Goal: Information Seeking & Learning: Learn about a topic

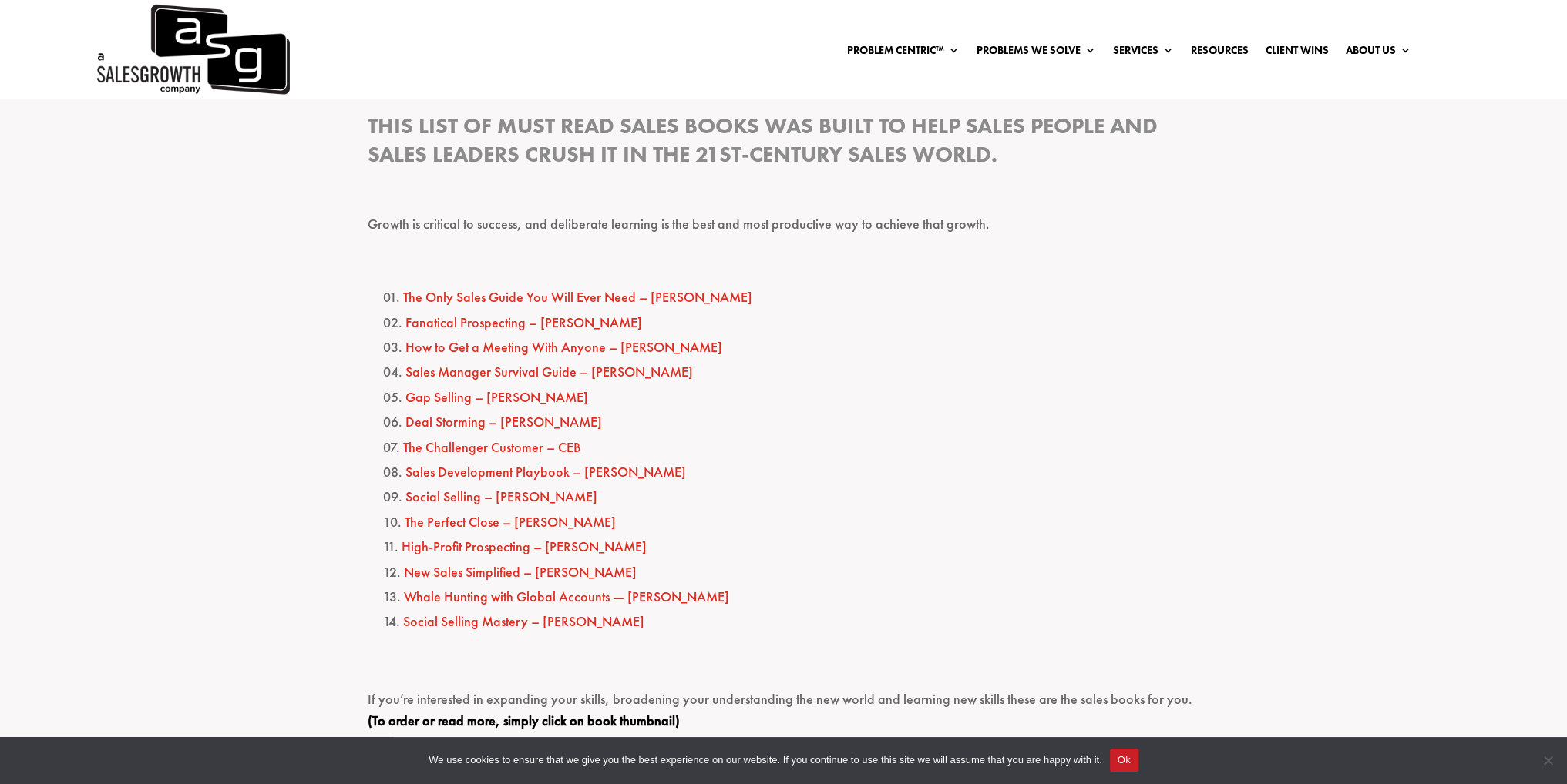
scroll to position [770, 0]
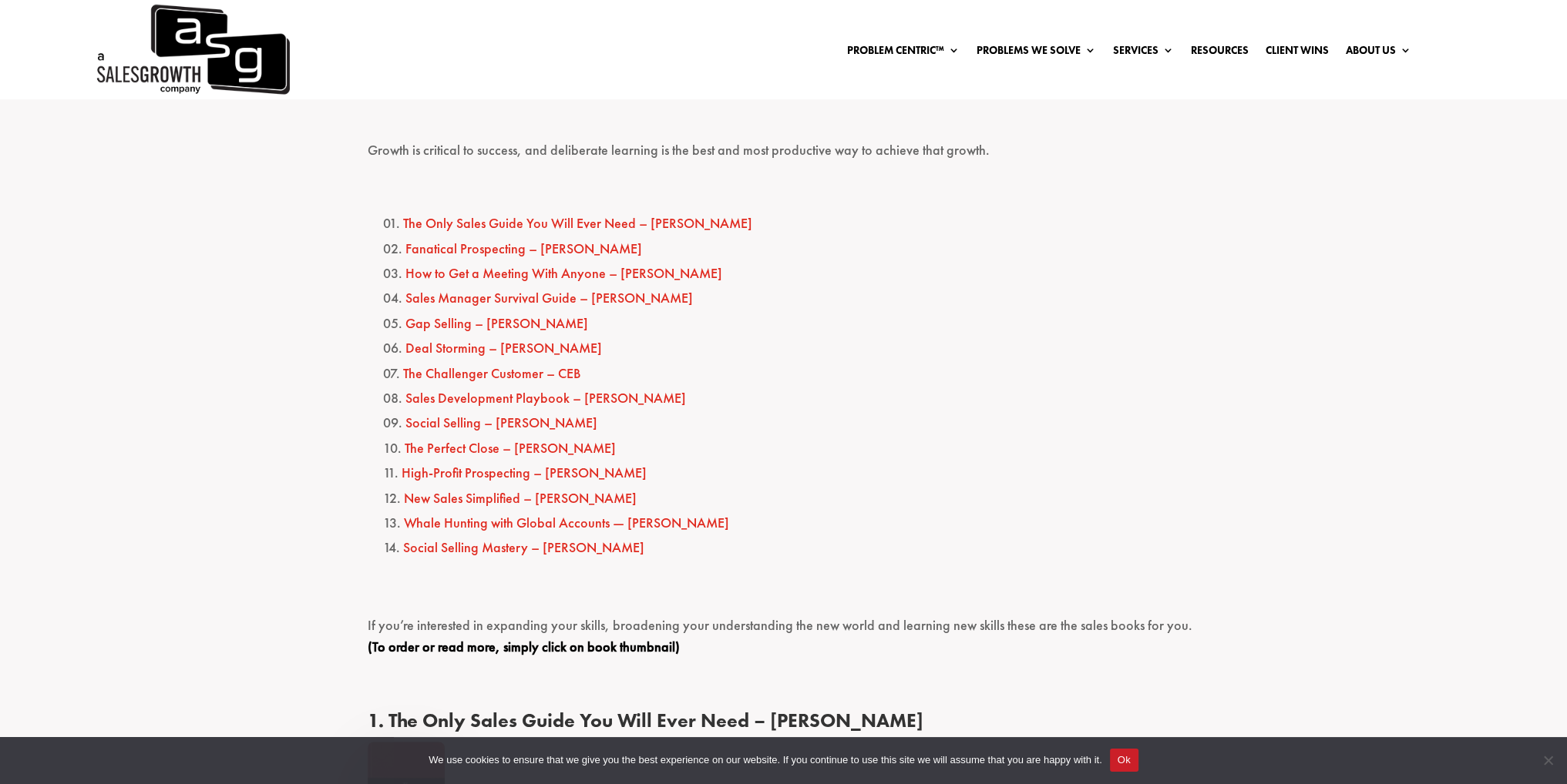
click at [1159, 292] on li "Sales Manager Survival Guide – [PERSON_NAME]" at bounding box center [792, 297] width 817 height 24
click at [1184, 251] on li "Fanatical Prospecting – [PERSON_NAME]" at bounding box center [792, 248] width 817 height 24
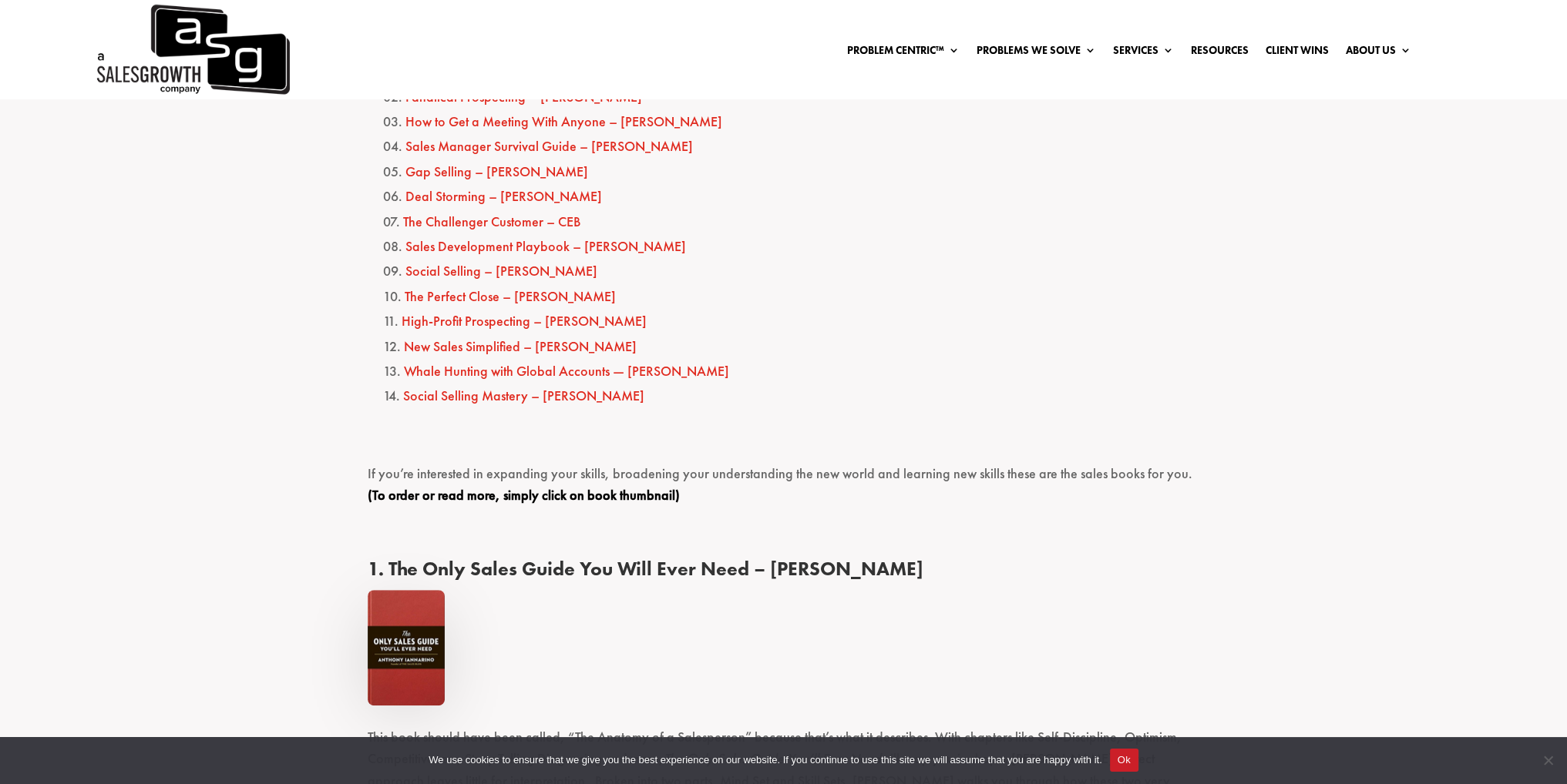
scroll to position [924, 0]
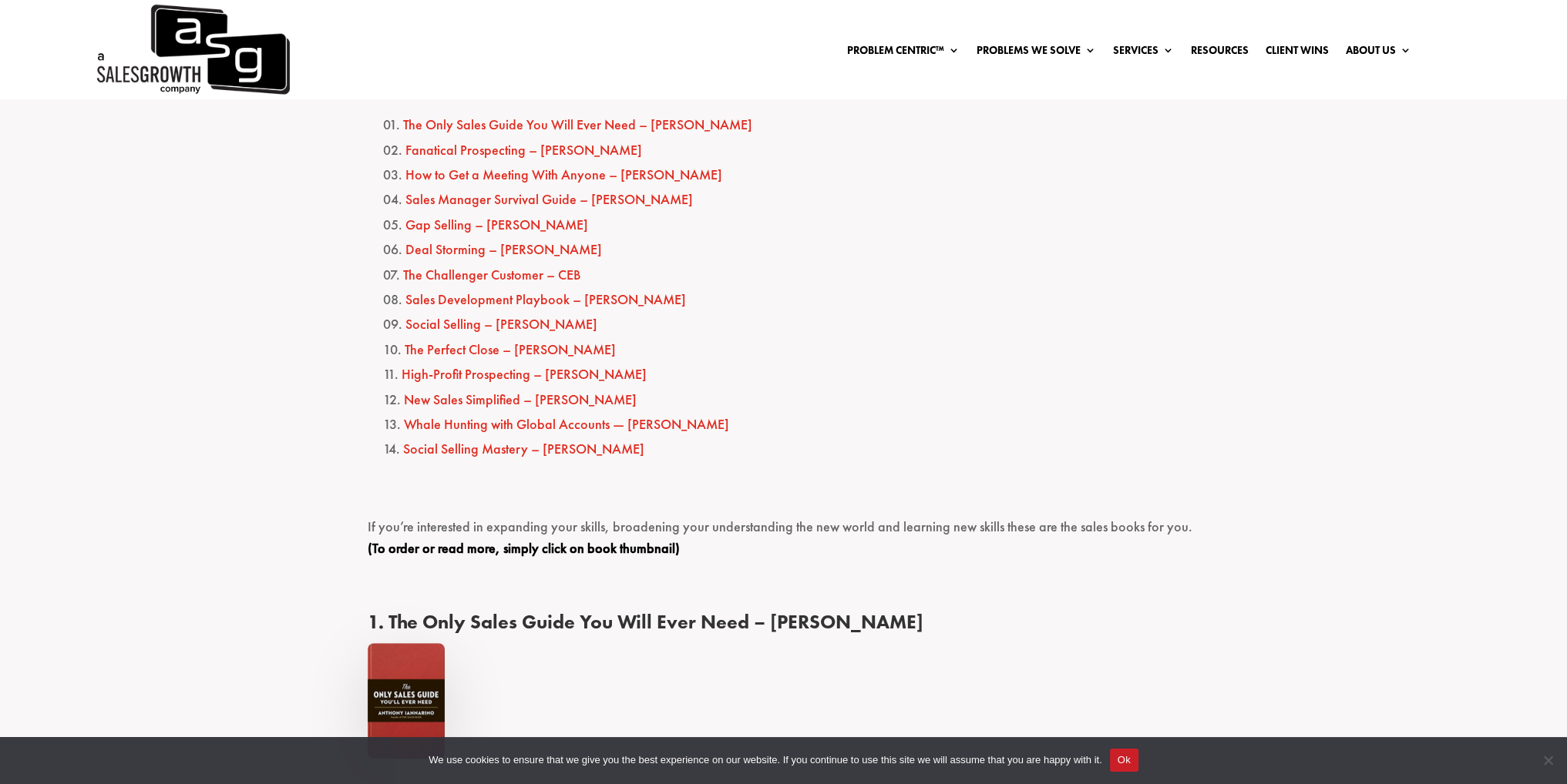
scroll to position [770, 0]
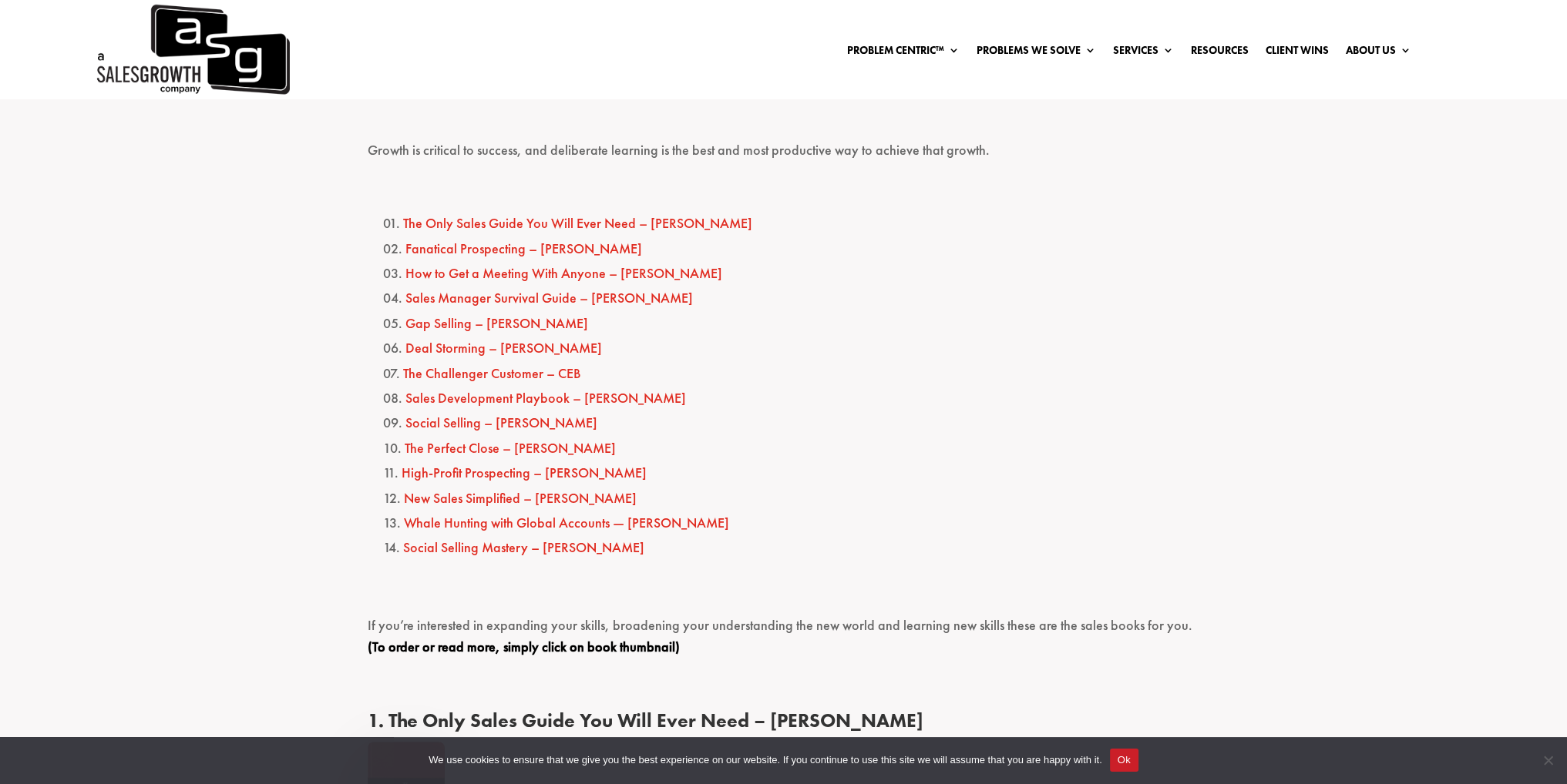
drag, startPoint x: 1336, startPoint y: 236, endPoint x: 1314, endPoint y: 234, distance: 22.1
click at [844, 269] on li "How to Get a Meeting With Anyone – [PERSON_NAME]" at bounding box center [792, 273] width 817 height 24
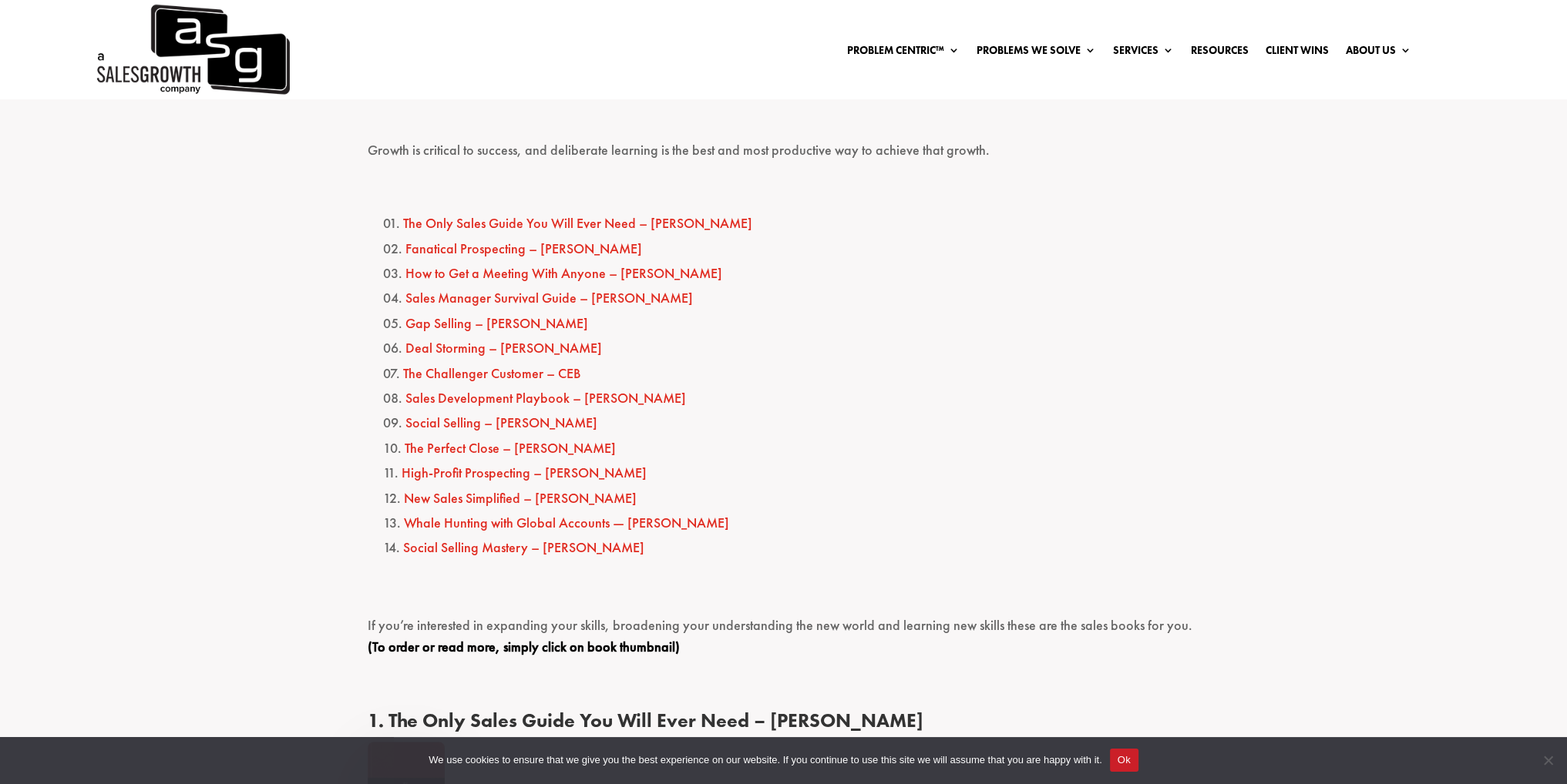
click at [1177, 256] on li "Fanatical Prospecting – [PERSON_NAME]" at bounding box center [792, 248] width 817 height 24
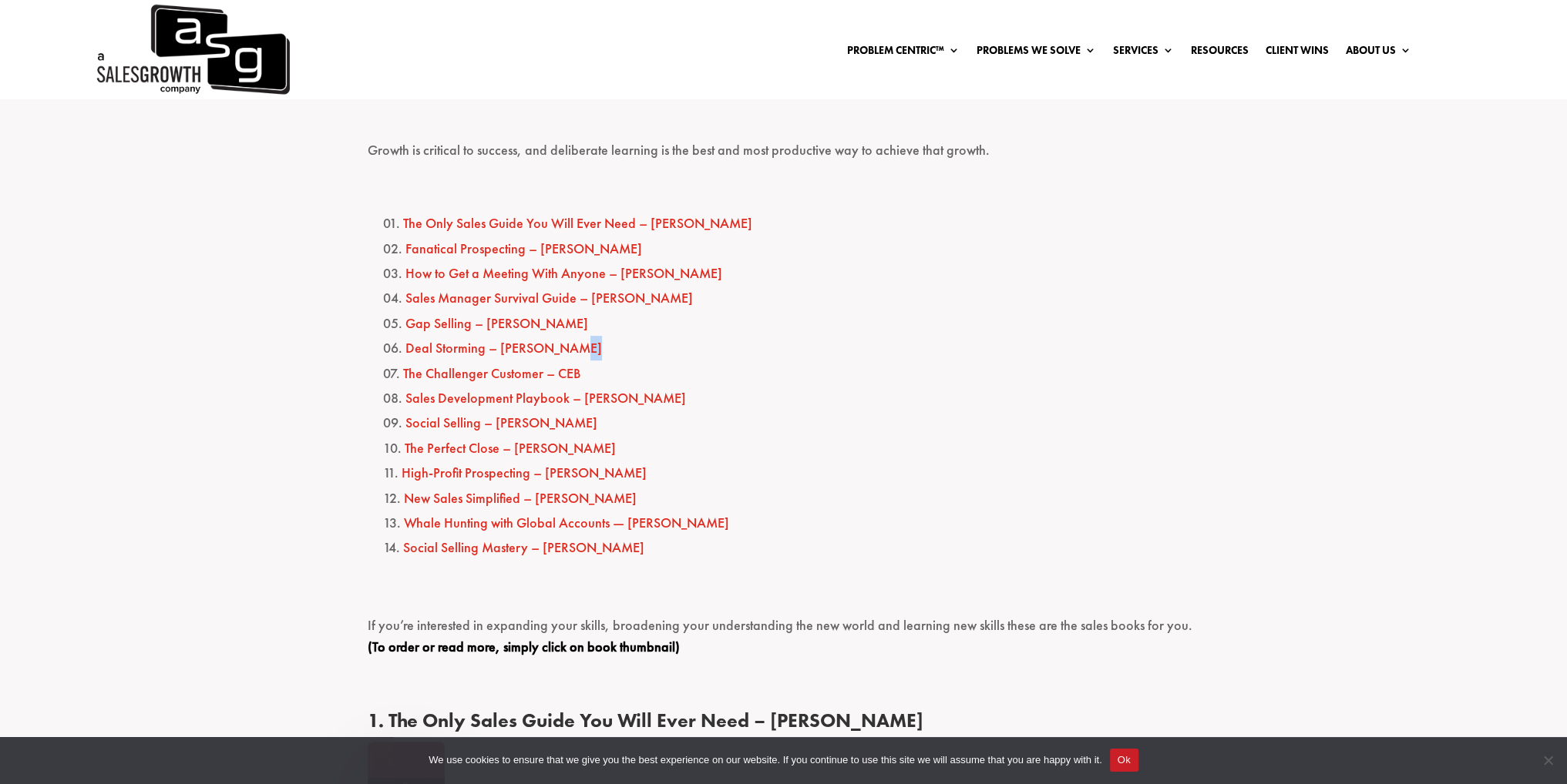
click at [1148, 365] on li "The Challenger Customer – CEB" at bounding box center [792, 373] width 817 height 24
click at [475, 497] on link "New Sales Simplified – [PERSON_NAME]" at bounding box center [520, 498] width 232 height 17
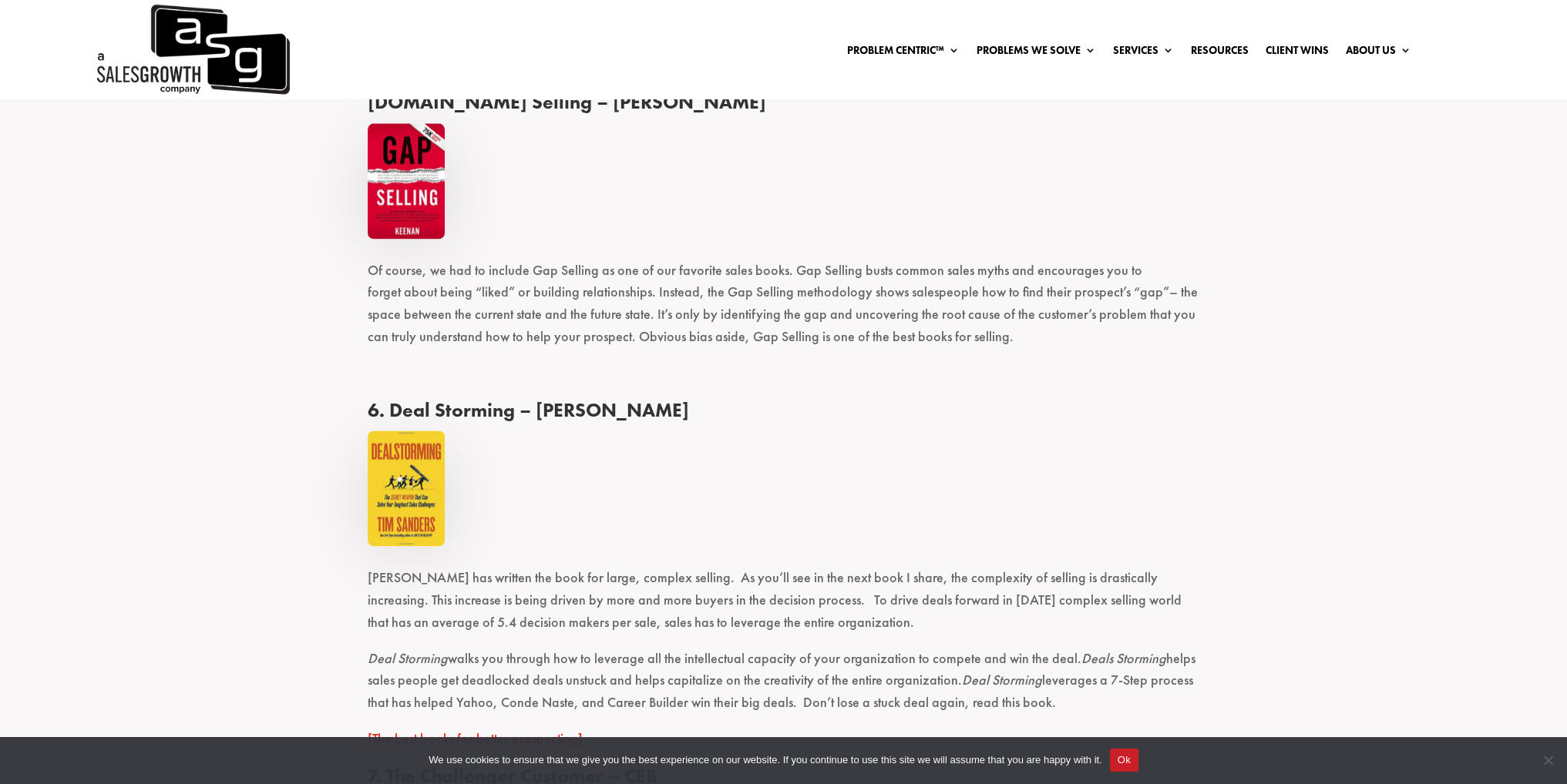
scroll to position [2700, 0]
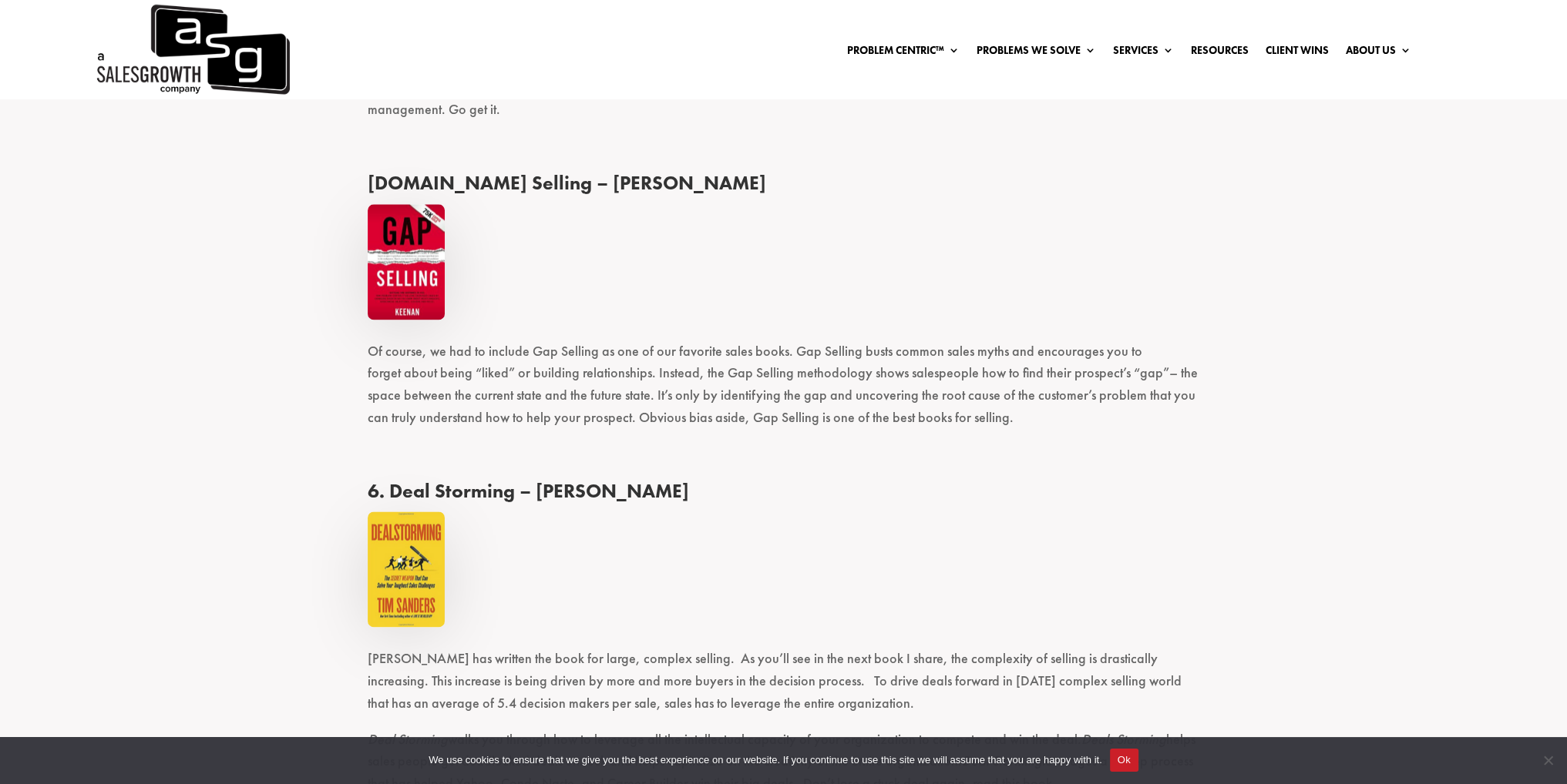
click at [1098, 512] on p at bounding box center [784, 580] width 833 height 136
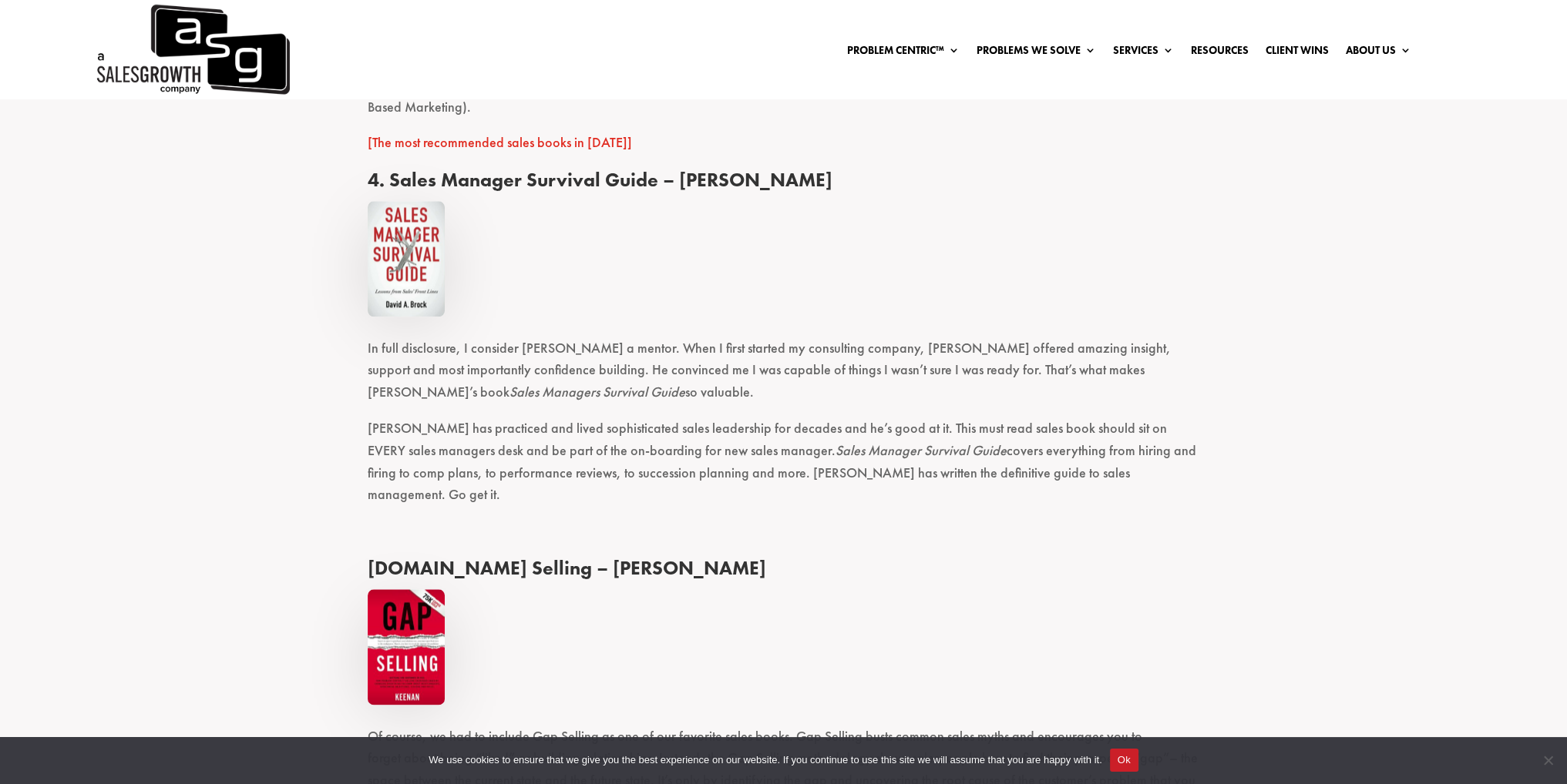
click at [1140, 520] on p at bounding box center [784, 537] width 833 height 36
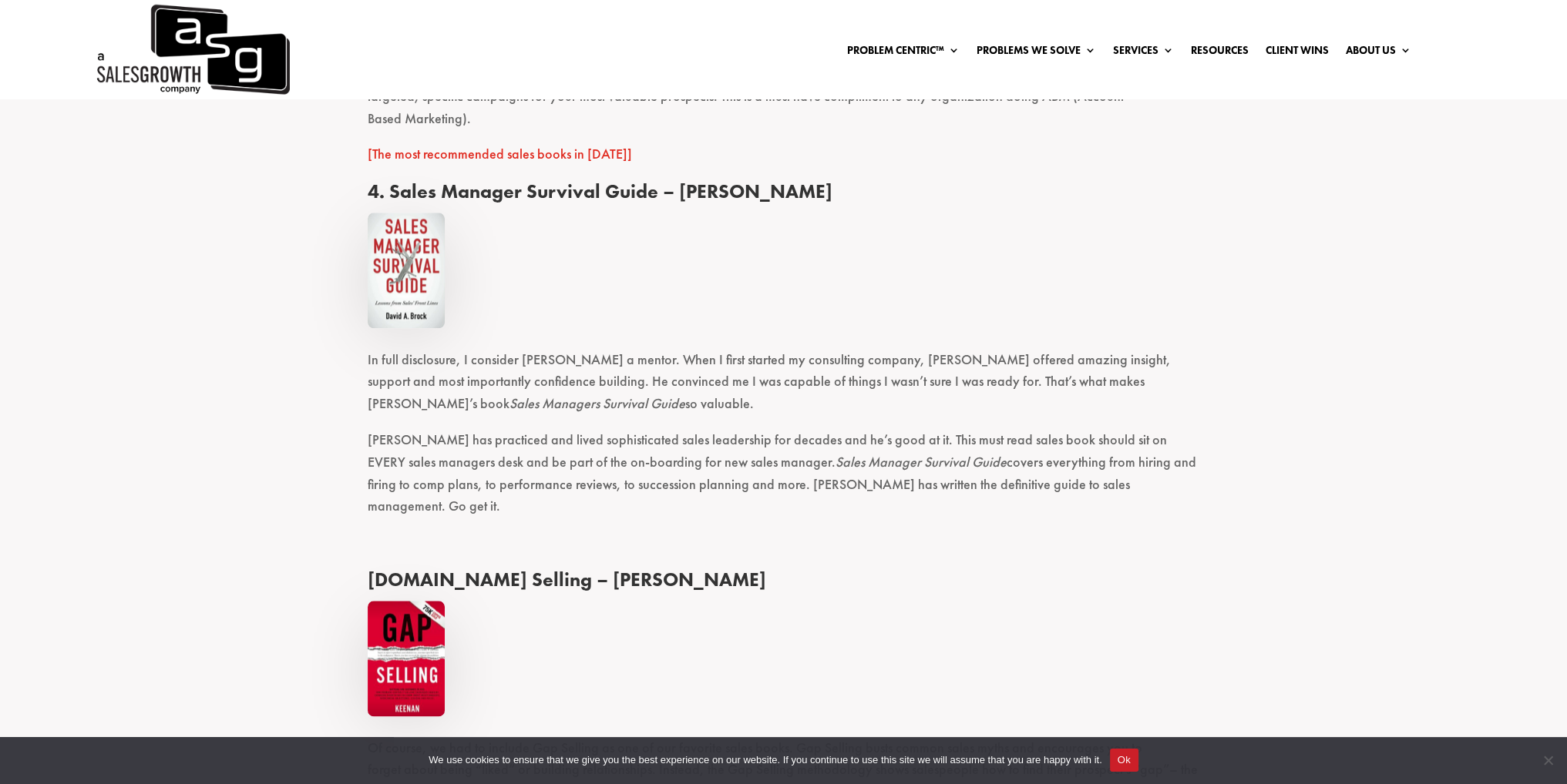
scroll to position [1930, 0]
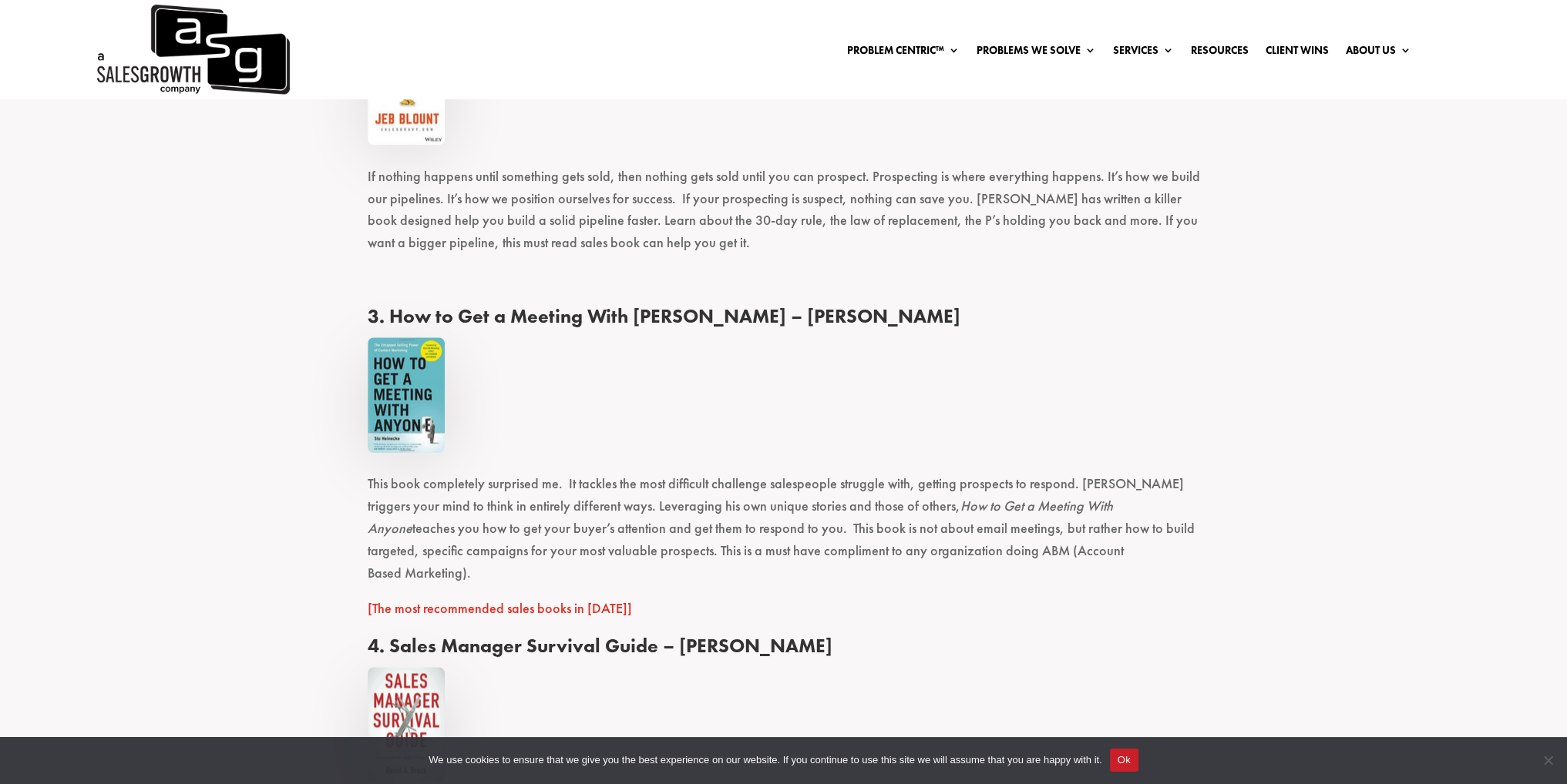
scroll to position [1699, 0]
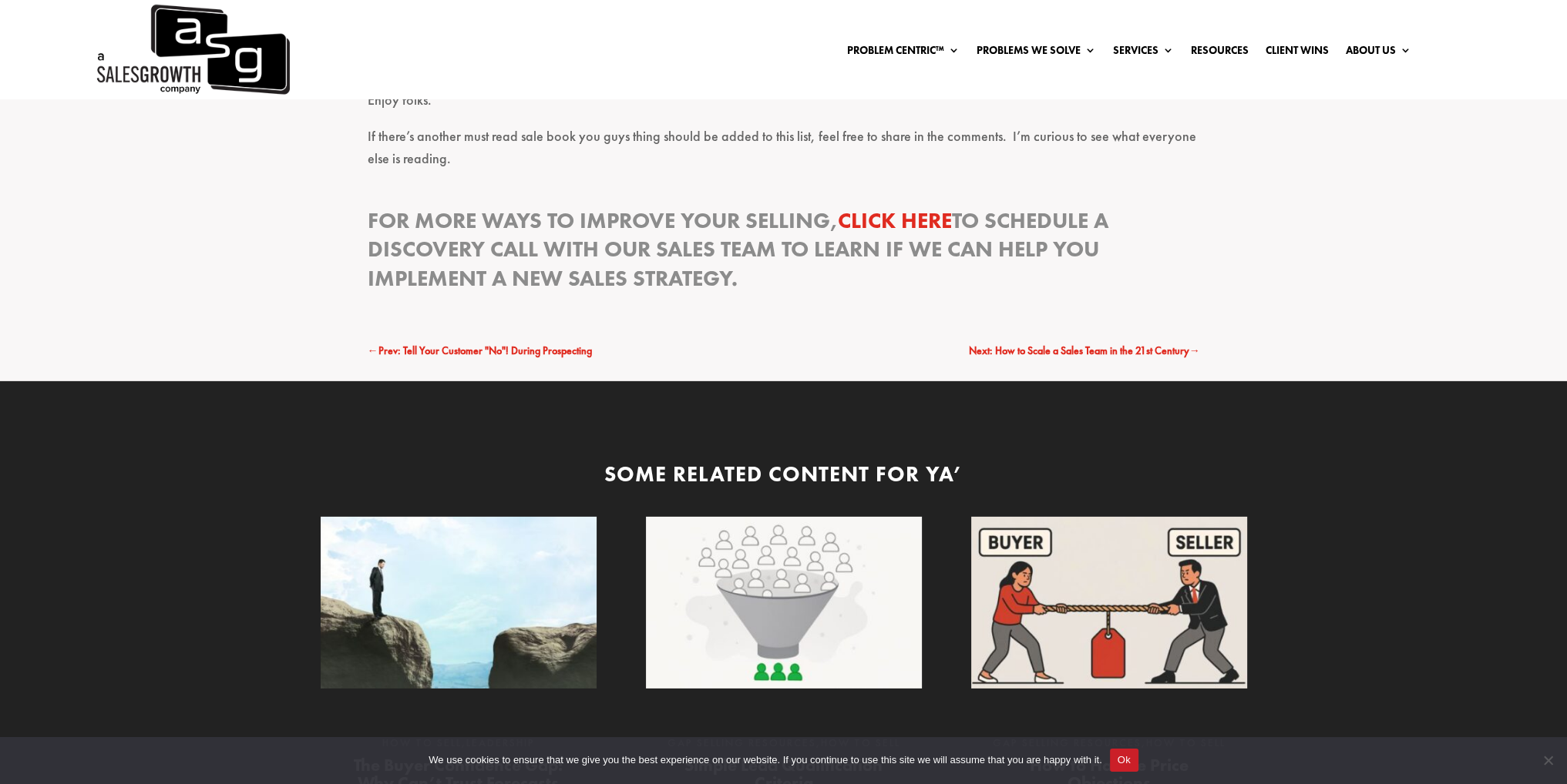
scroll to position [6554, 0]
